Goal: Transaction & Acquisition: Book appointment/travel/reservation

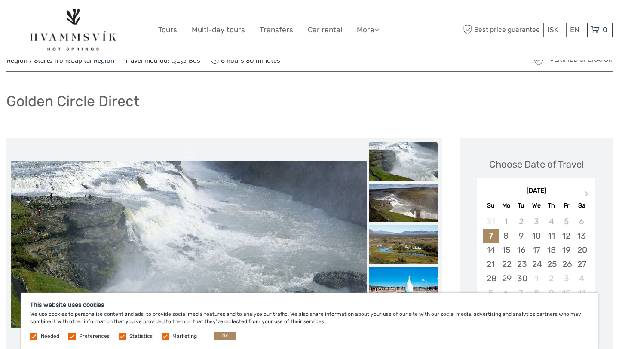
scroll to position [36, 0]
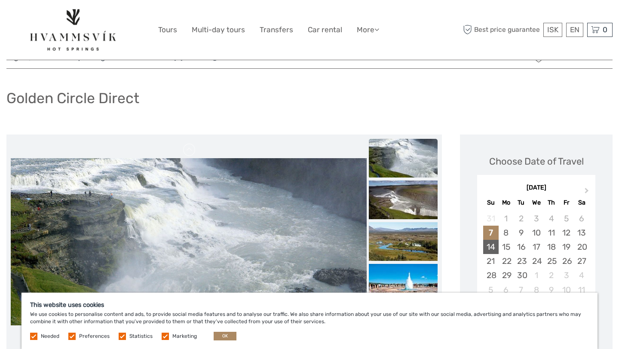
click at [489, 247] on div "14" at bounding box center [490, 247] width 15 height 14
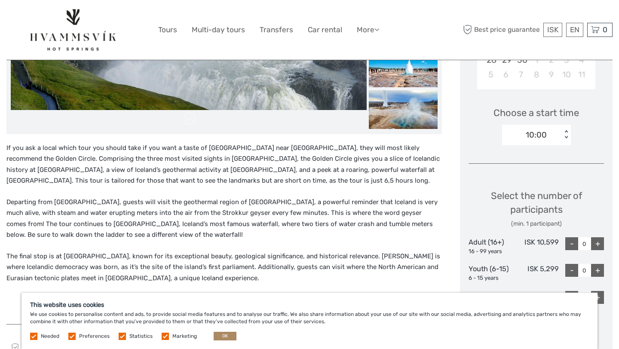
scroll to position [236, 0]
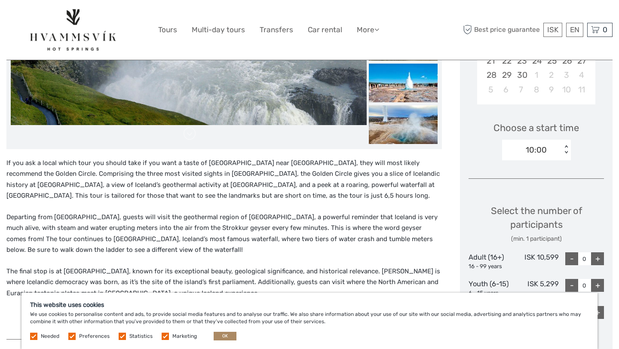
click at [545, 153] on div "10:00" at bounding box center [536, 149] width 21 height 11
click at [527, 172] on div "10:00" at bounding box center [536, 175] width 60 height 15
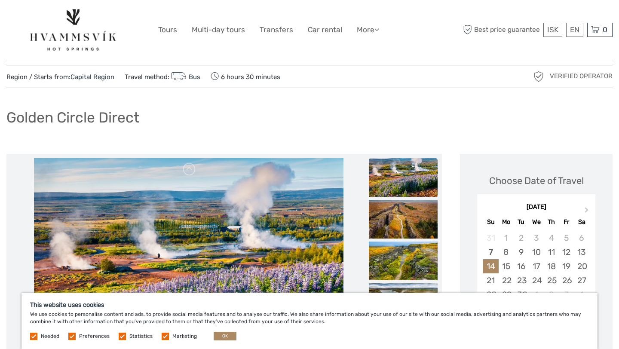
scroll to position [0, 0]
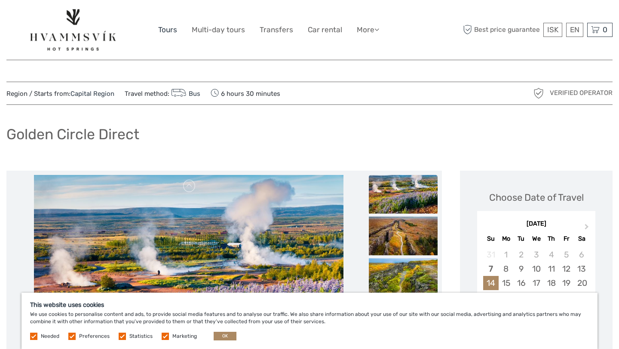
click at [170, 30] on link "Tours" at bounding box center [167, 30] width 19 height 12
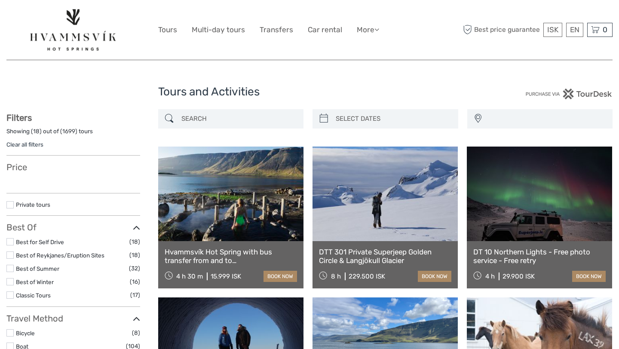
select select
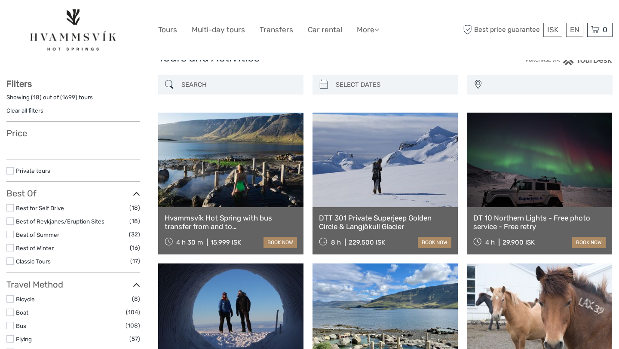
scroll to position [34, 0]
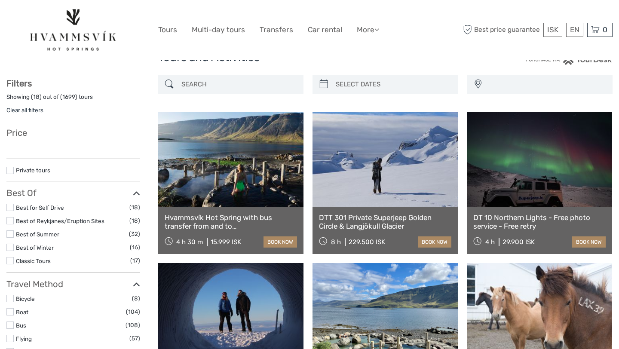
select select
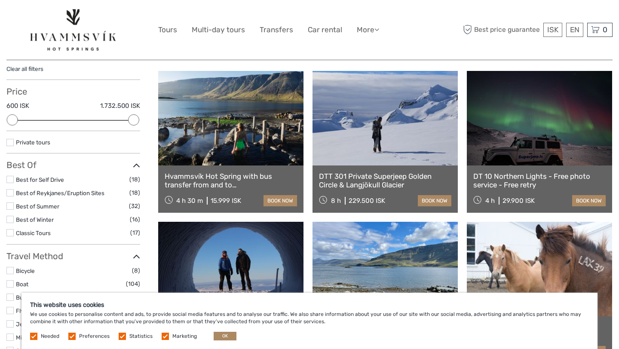
scroll to position [71, 0]
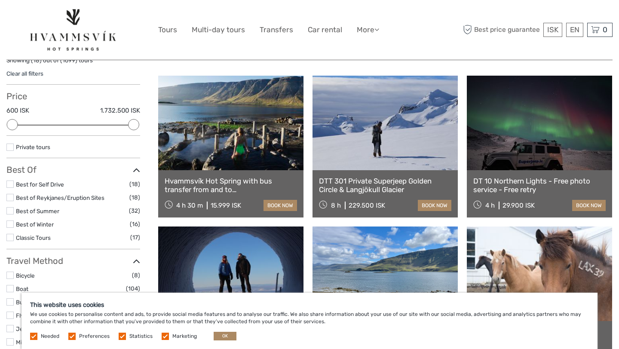
click at [231, 133] on link at bounding box center [230, 123] width 145 height 95
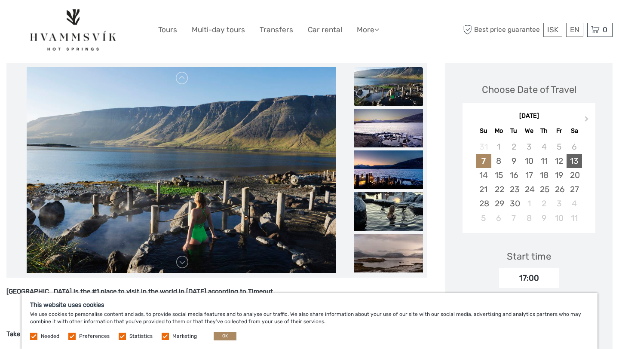
click at [581, 158] on div "13" at bounding box center [573, 161] width 15 height 14
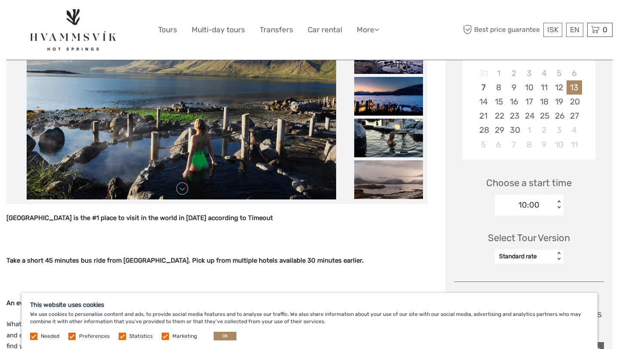
scroll to position [210, 0]
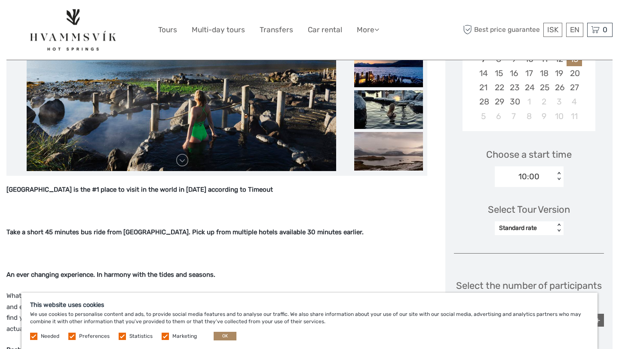
click at [526, 178] on div "10:00" at bounding box center [528, 176] width 21 height 11
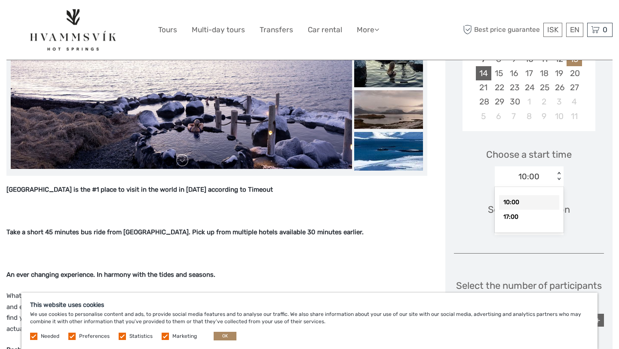
click at [491, 73] on div "14" at bounding box center [483, 73] width 15 height 14
click at [529, 173] on div "10:00" at bounding box center [528, 176] width 21 height 11
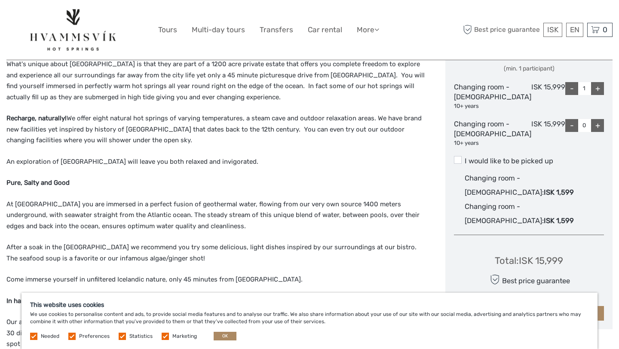
scroll to position [442, 0]
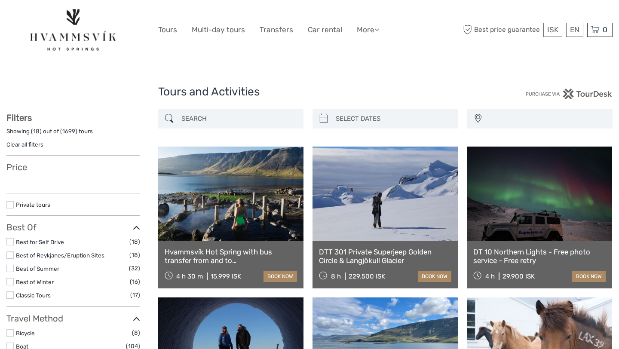
select select
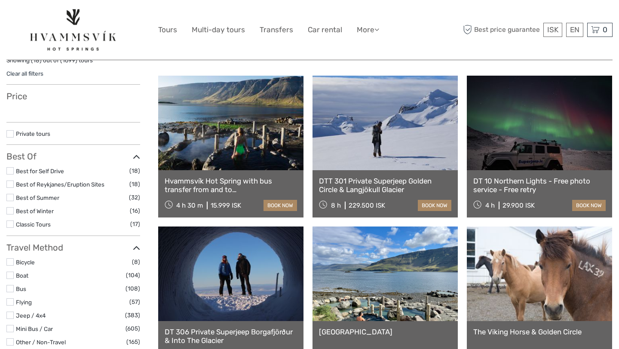
select select
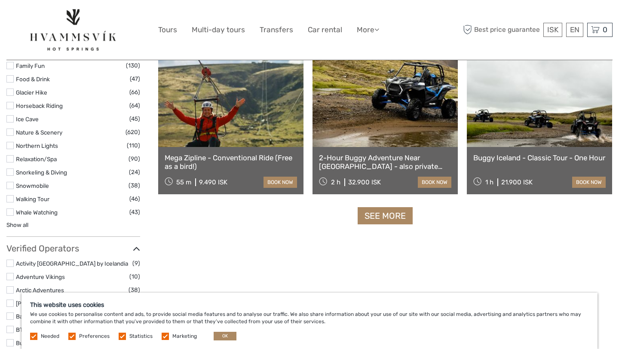
scroll to position [849, 0]
click at [382, 211] on link "See more" at bounding box center [385, 216] width 55 height 18
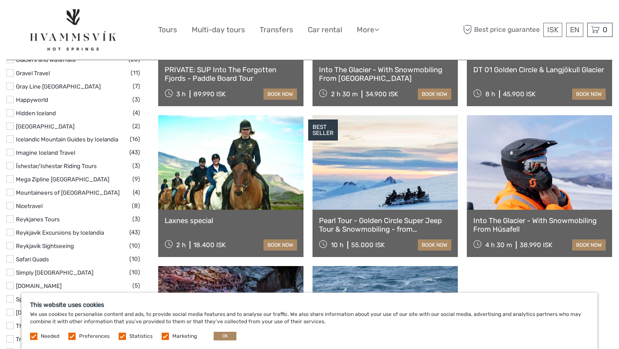
scroll to position [1241, 0]
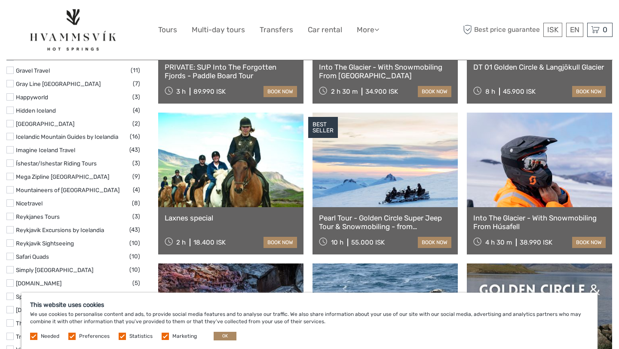
click at [204, 196] on link at bounding box center [230, 160] width 145 height 95
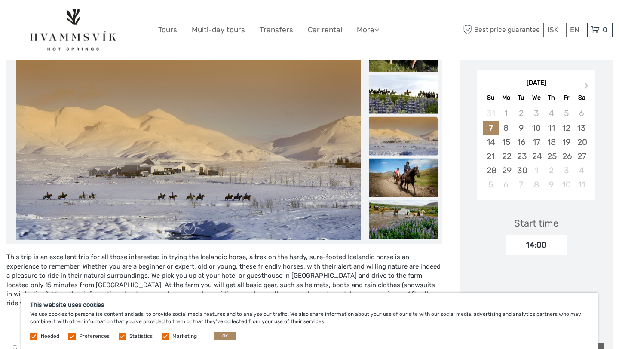
scroll to position [129, 0]
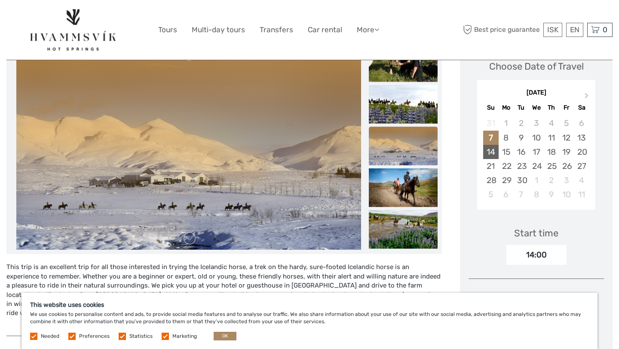
click at [494, 150] on div "14" at bounding box center [490, 152] width 15 height 14
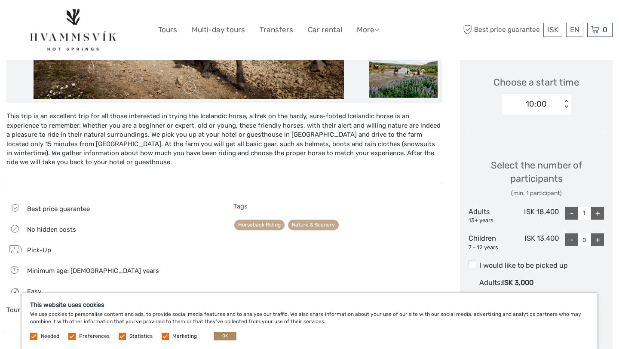
scroll to position [274, 0]
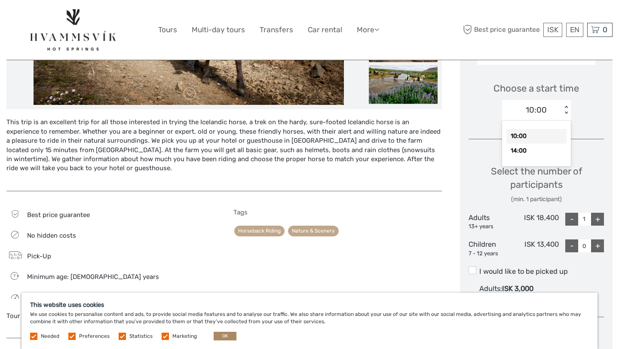
click at [548, 114] on div "10:00" at bounding box center [532, 110] width 60 height 13
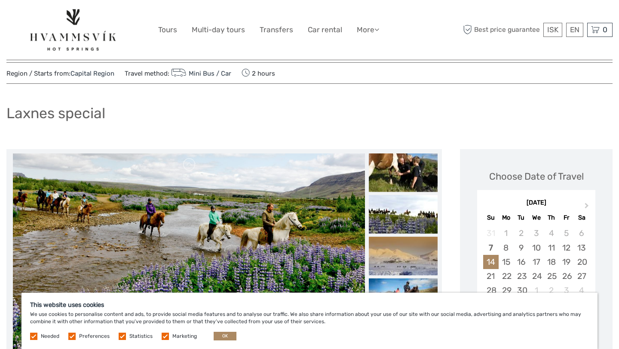
scroll to position [0, 0]
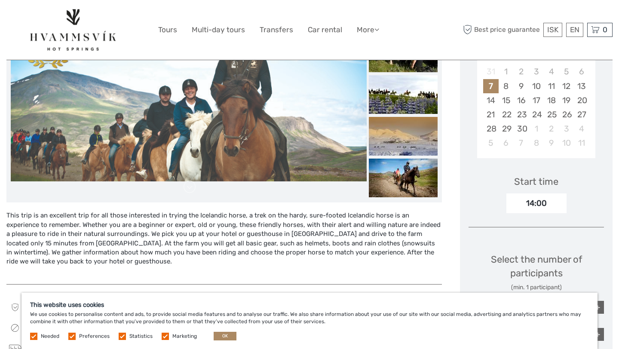
scroll to position [187, 0]
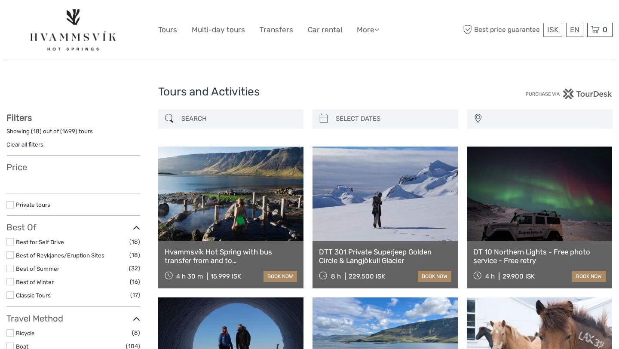
select select
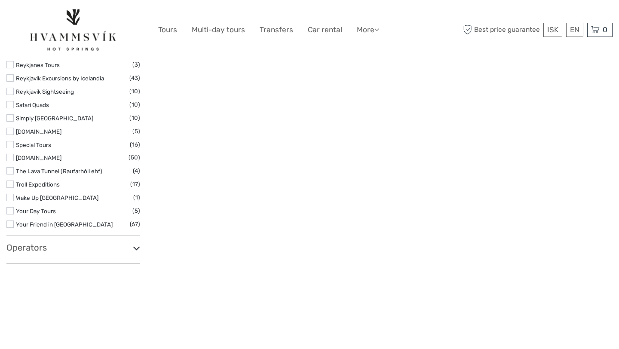
scroll to position [1439, 0]
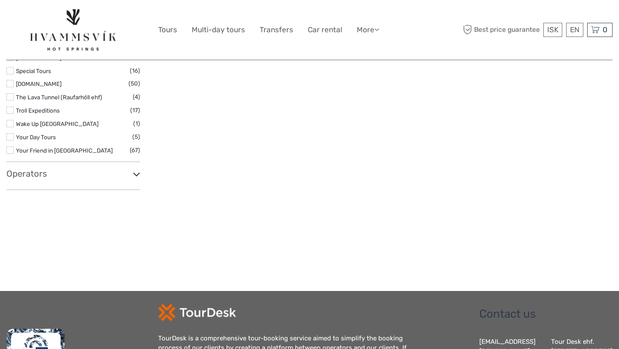
select select
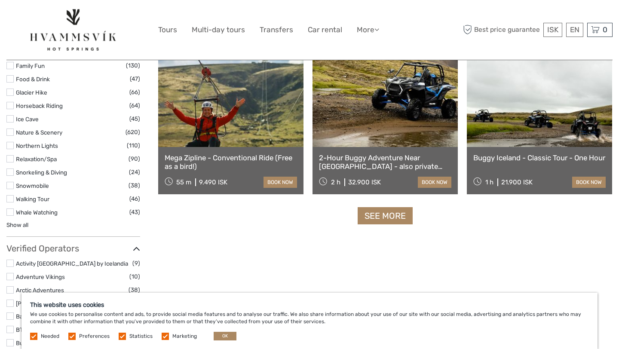
scroll to position [846, 0]
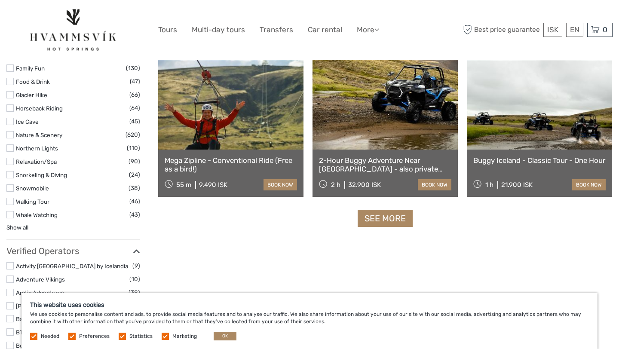
click at [388, 220] on link "See more" at bounding box center [385, 219] width 55 height 18
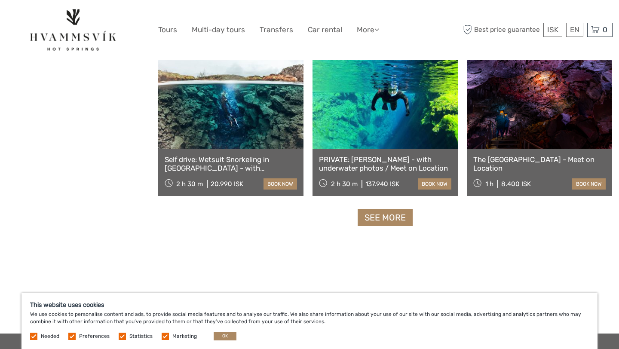
scroll to position [1752, 0]
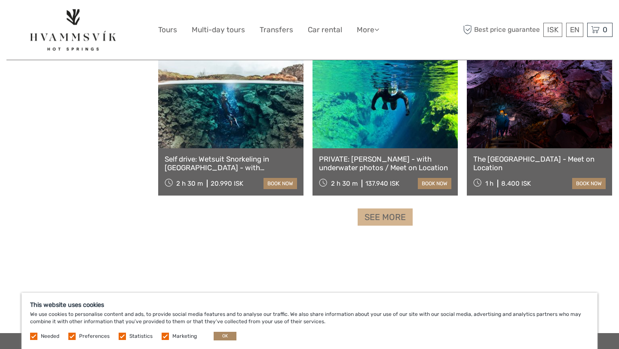
click at [388, 218] on link "See more" at bounding box center [385, 217] width 55 height 18
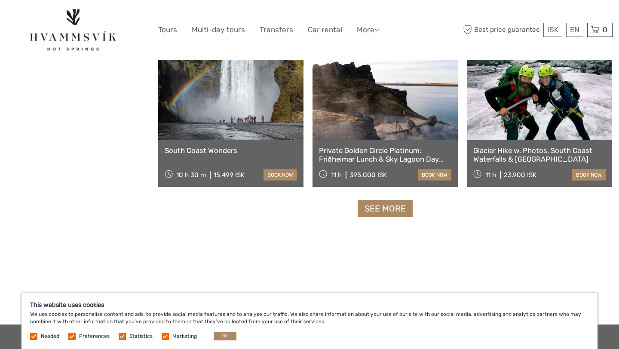
scroll to position [2673, 0]
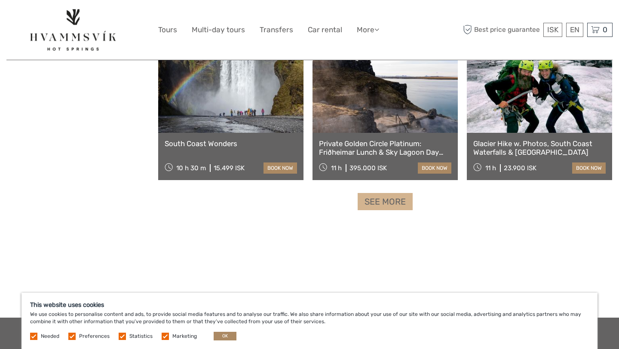
click at [386, 206] on link "See more" at bounding box center [385, 202] width 55 height 18
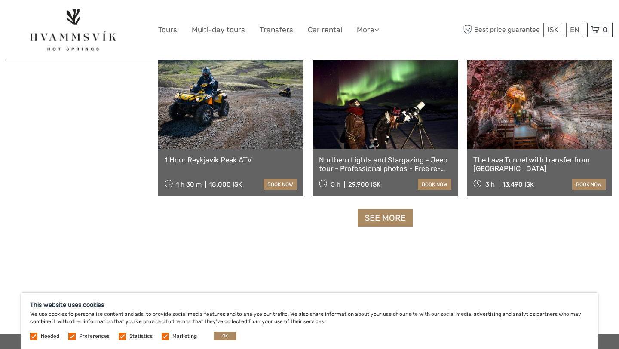
scroll to position [3566, 0]
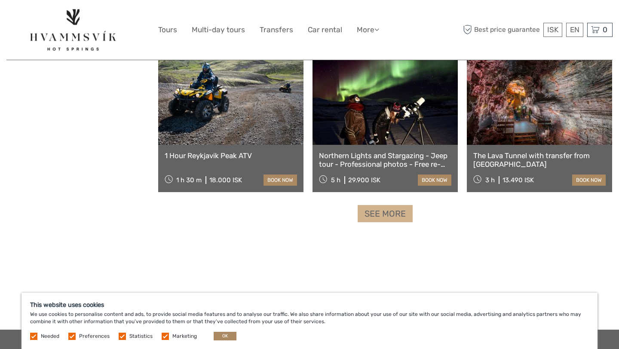
click at [391, 214] on link "See more" at bounding box center [385, 214] width 55 height 18
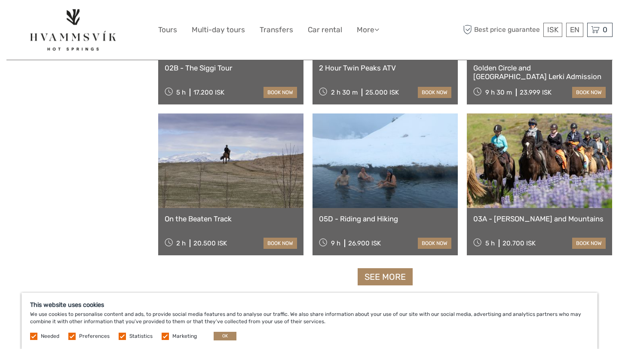
scroll to position [4409, 0]
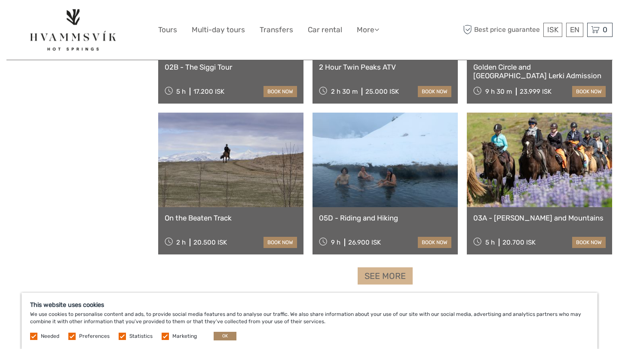
click at [374, 275] on link "See more" at bounding box center [385, 276] width 55 height 18
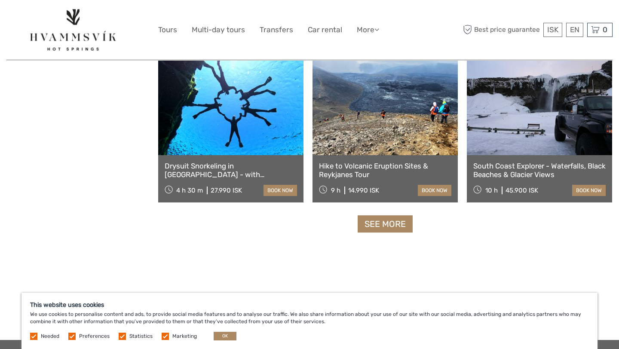
scroll to position [5369, 0]
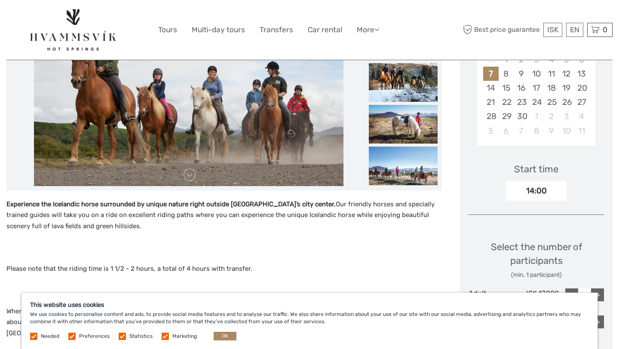
scroll to position [190, 0]
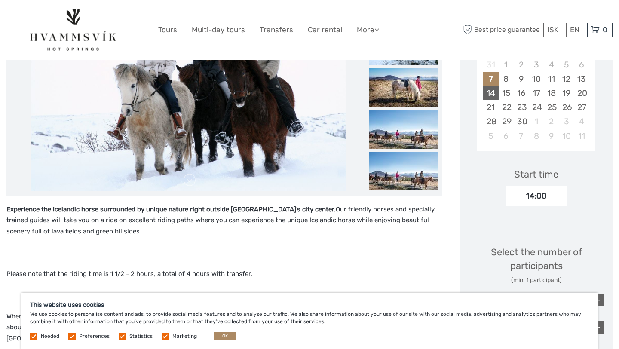
click at [489, 92] on div "14" at bounding box center [490, 93] width 15 height 14
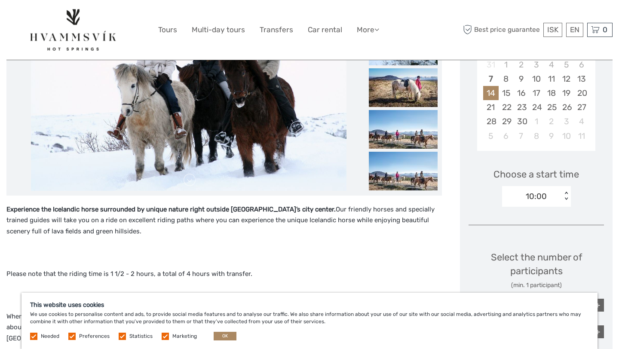
click at [536, 197] on div "10:00" at bounding box center [536, 196] width 21 height 11
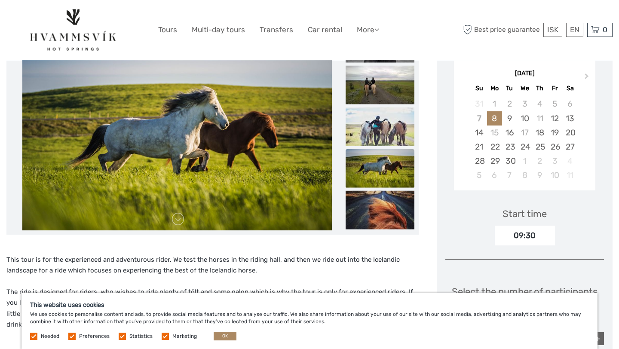
scroll to position [154, 0]
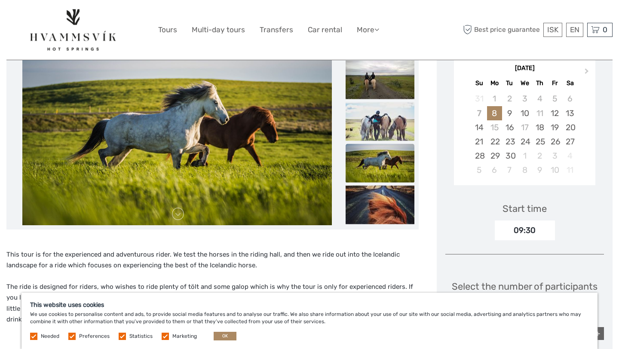
click at [529, 222] on div "09:30" at bounding box center [525, 230] width 60 height 20
click at [529, 229] on div "09:30" at bounding box center [525, 230] width 60 height 20
click at [487, 127] on div "14" at bounding box center [478, 127] width 15 height 14
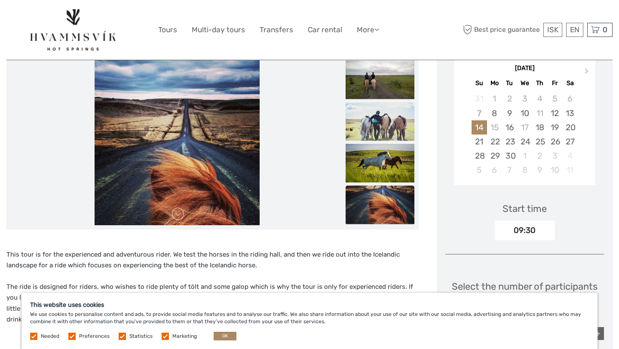
click at [533, 232] on div "09:30" at bounding box center [525, 230] width 60 height 20
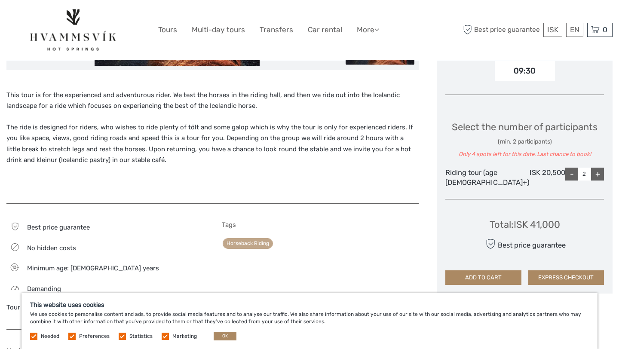
scroll to position [314, 0]
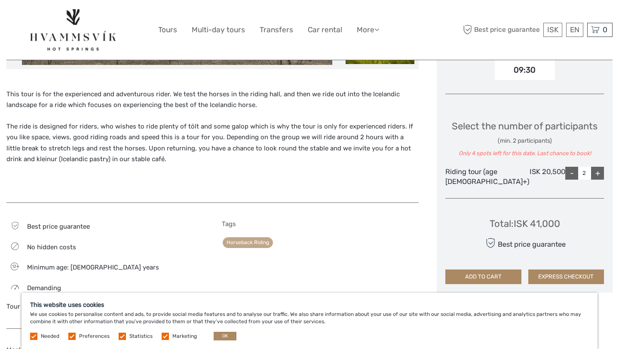
click at [574, 180] on div "-" at bounding box center [571, 173] width 13 height 13
type input "1"
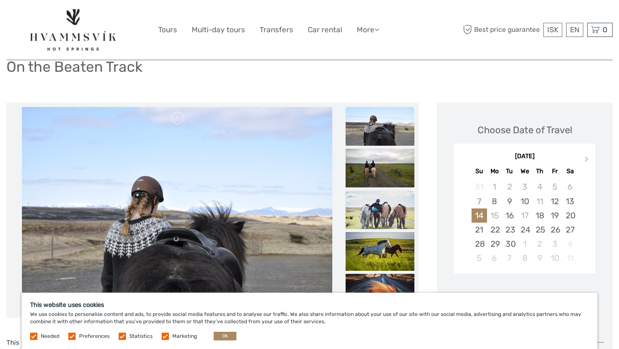
scroll to position [0, 0]
